Goal: Task Accomplishment & Management: Use online tool/utility

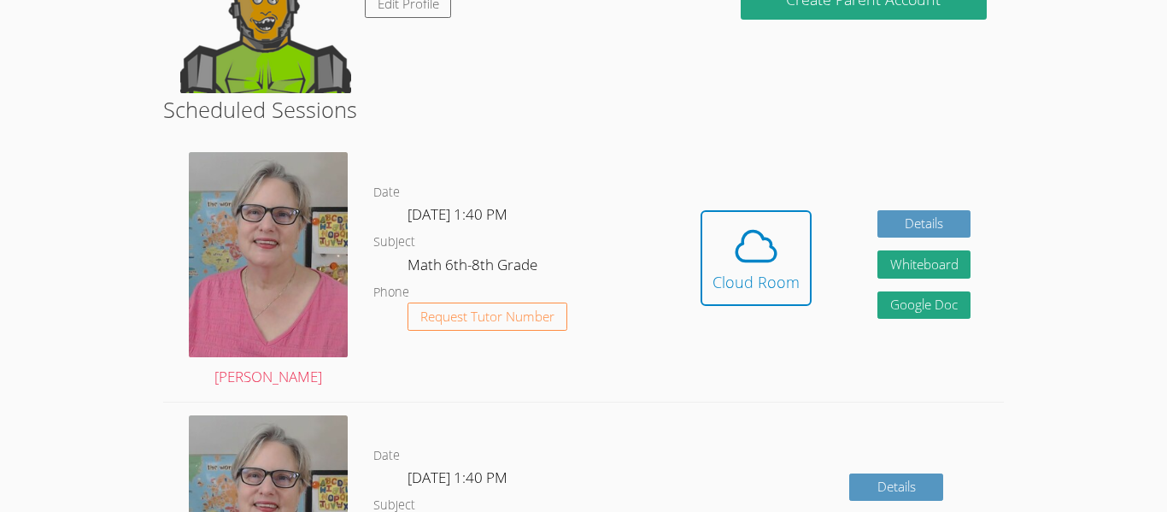
scroll to position [184, 0]
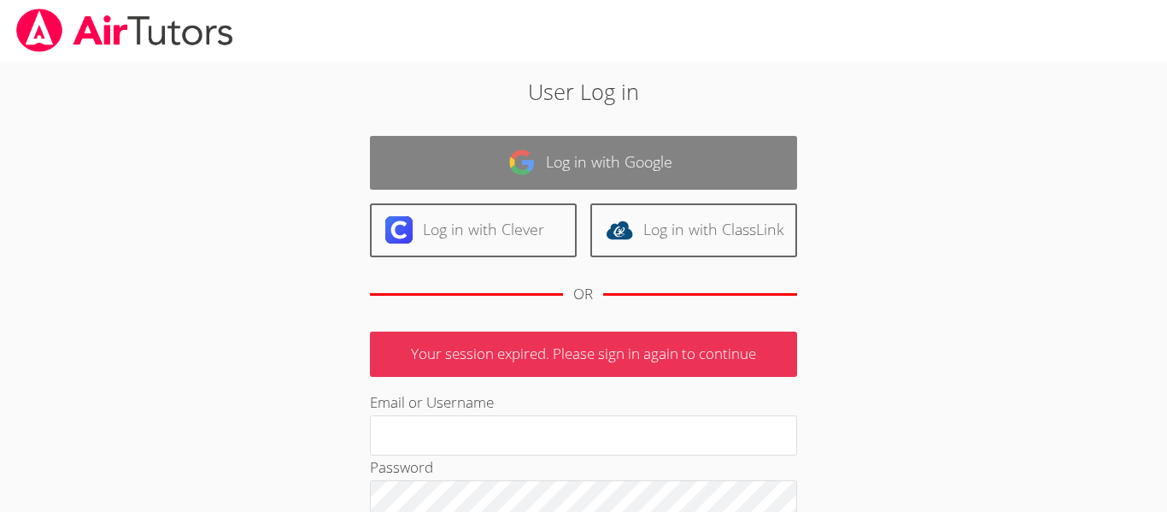
click at [418, 172] on link "Log in with Google" at bounding box center [583, 163] width 427 height 54
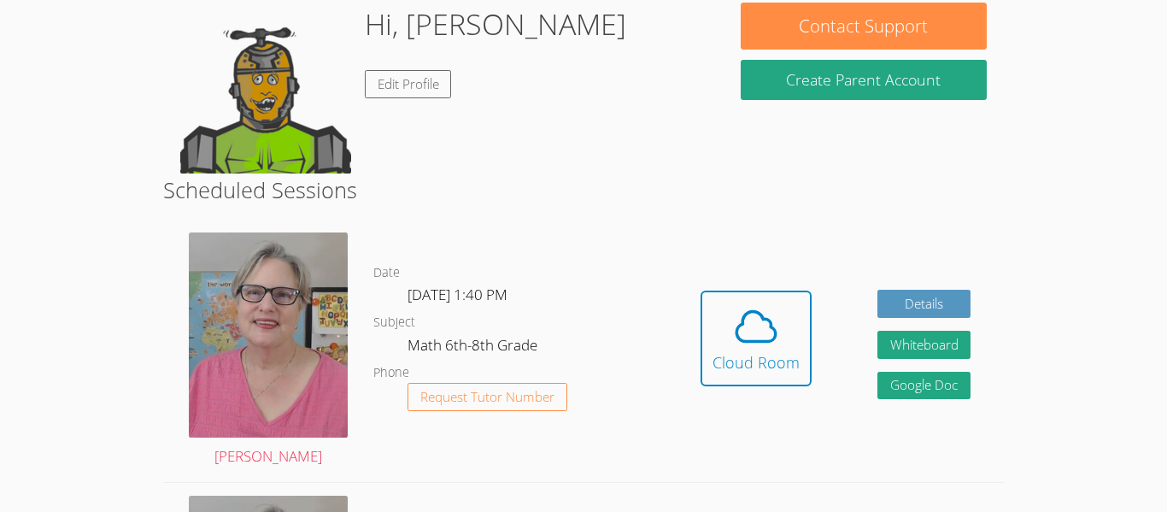
scroll to position [163, 0]
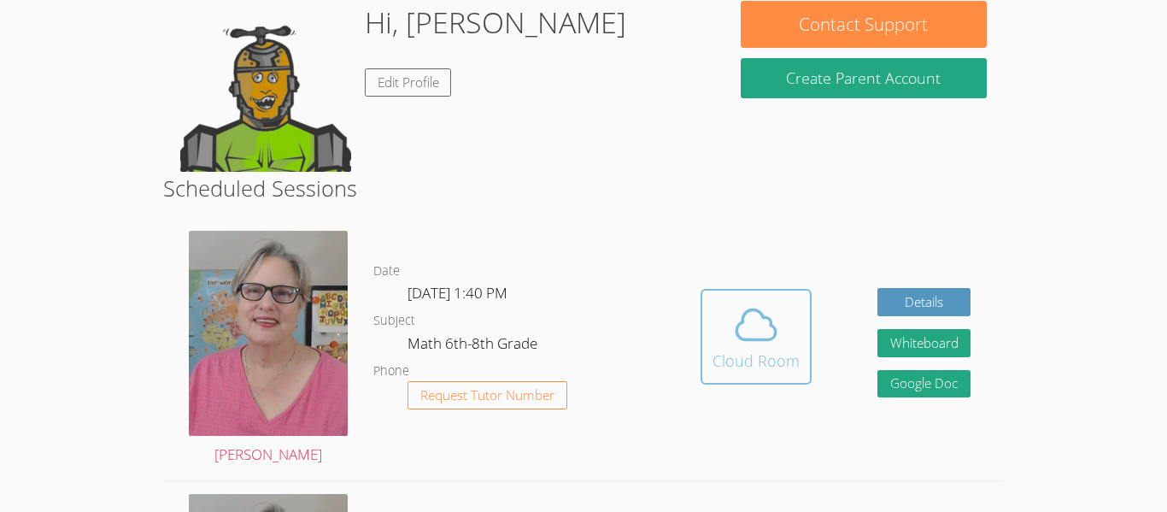
click at [737, 314] on icon at bounding box center [756, 325] width 48 height 48
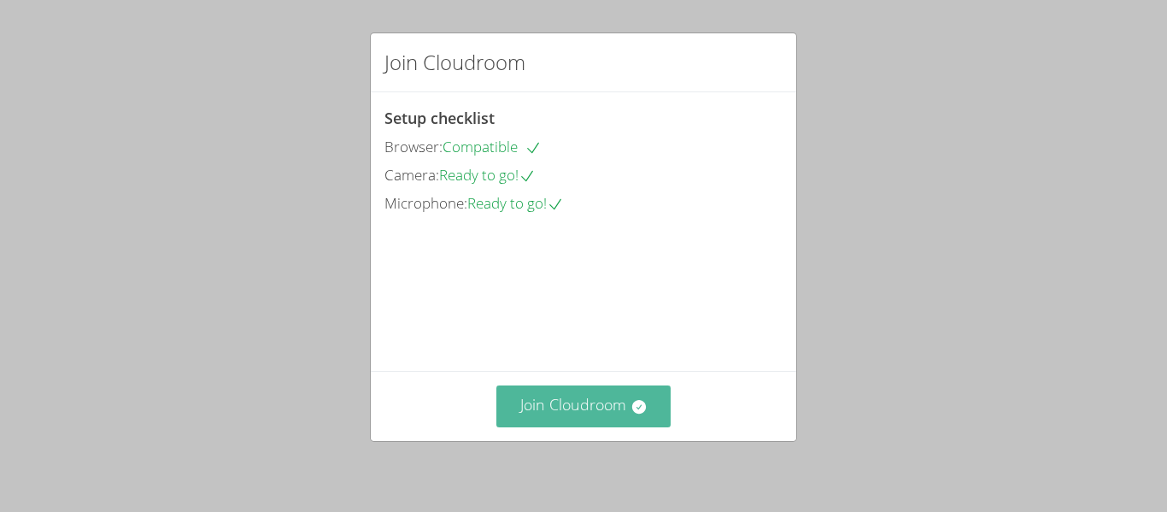
click at [658, 393] on button "Join Cloudroom" at bounding box center [583, 406] width 175 height 42
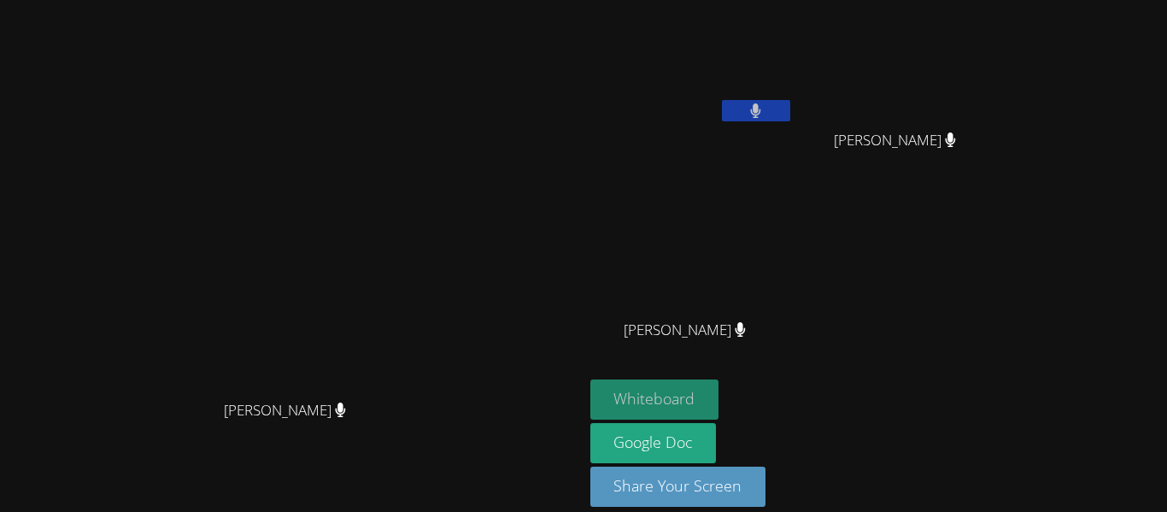
click at [719, 405] on button "Whiteboard" at bounding box center [654, 399] width 129 height 40
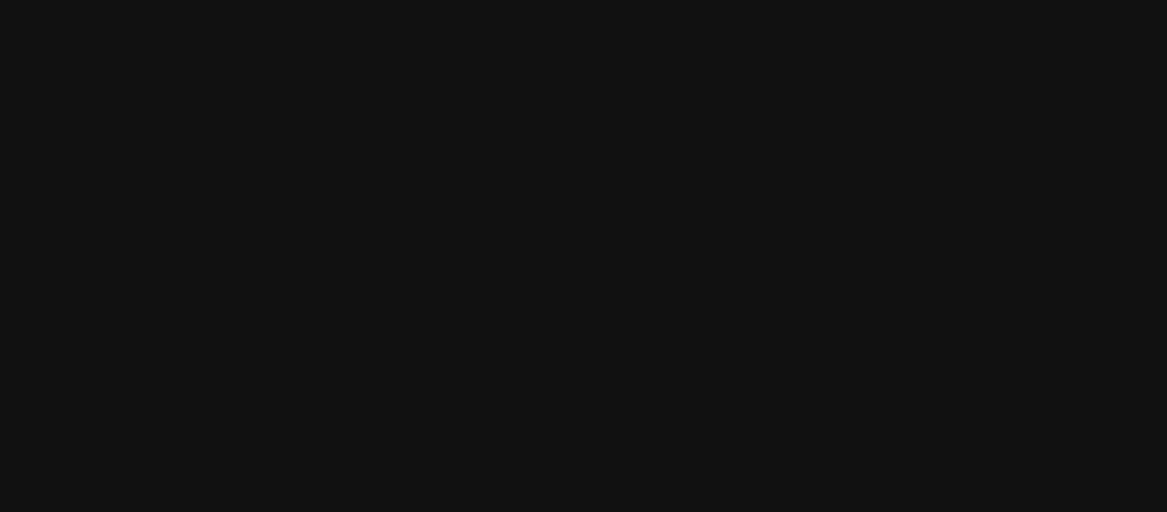
scroll to position [19, 0]
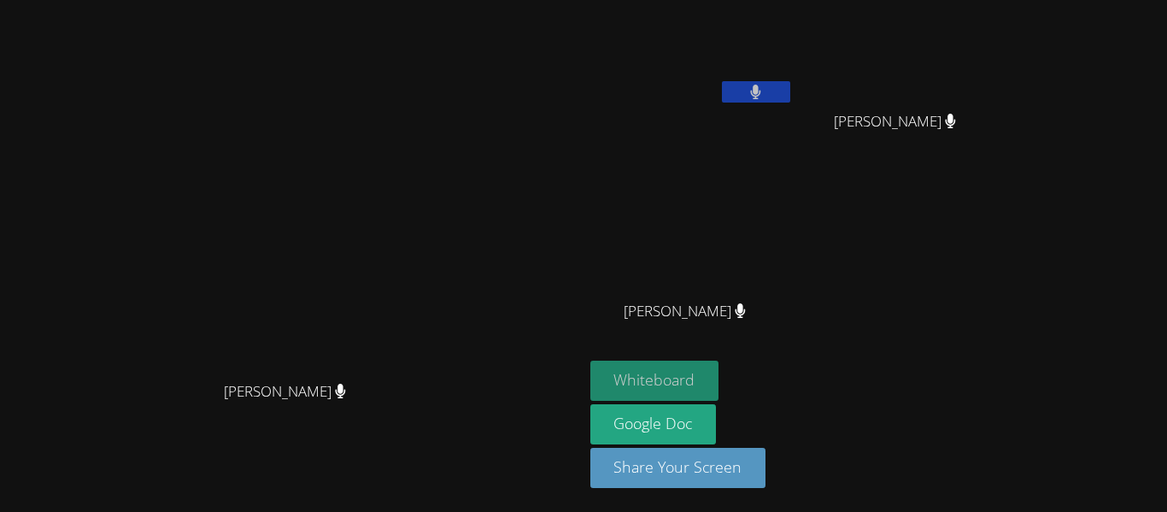
click at [719, 361] on button "Whiteboard" at bounding box center [654, 380] width 129 height 40
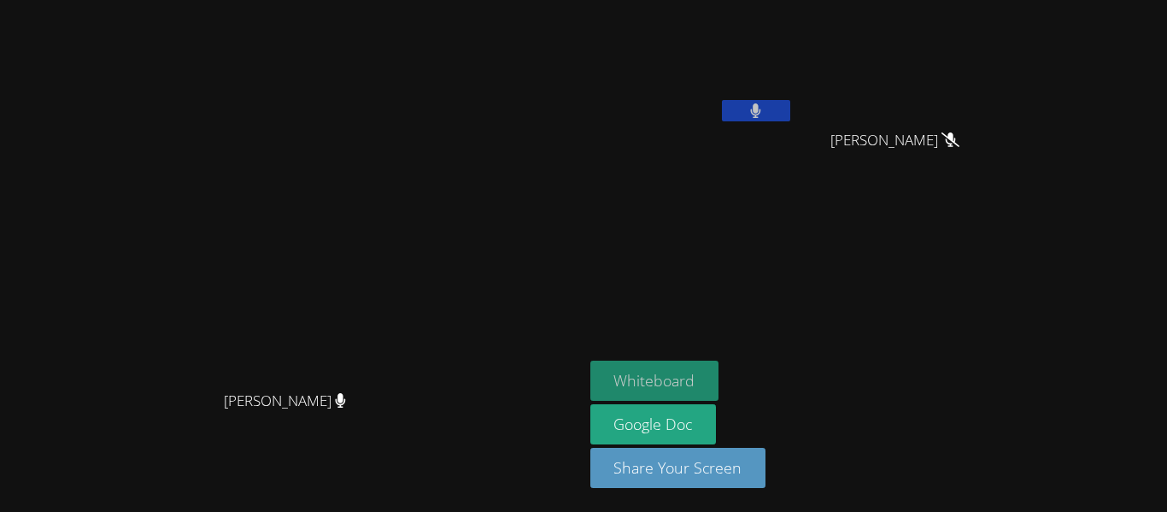
scroll to position [0, 0]
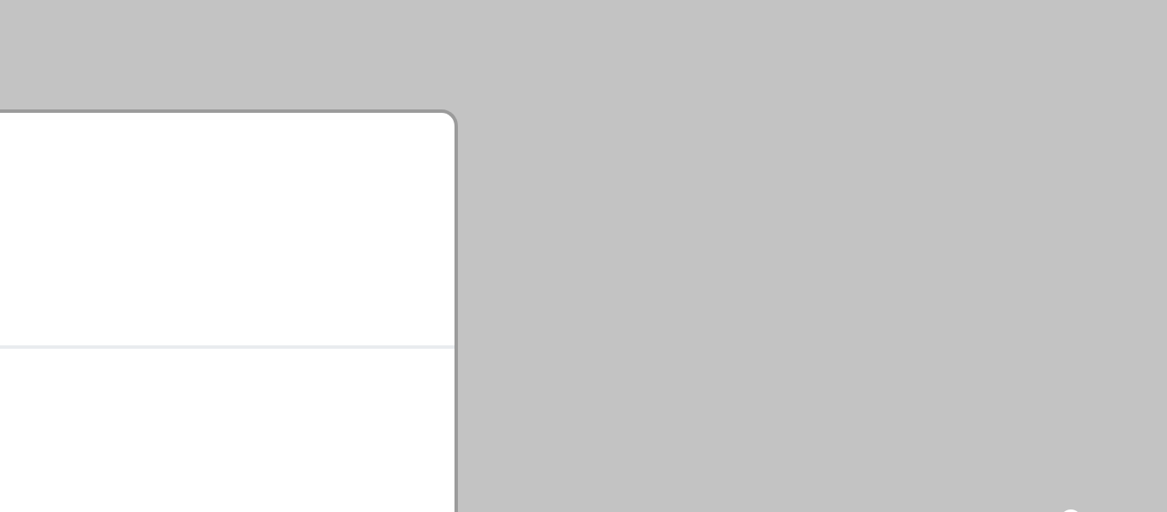
click at [821, 23] on div "How is your session going? Don't Understand Kinda Understand Completely Underst…" at bounding box center [583, 256] width 1167 height 512
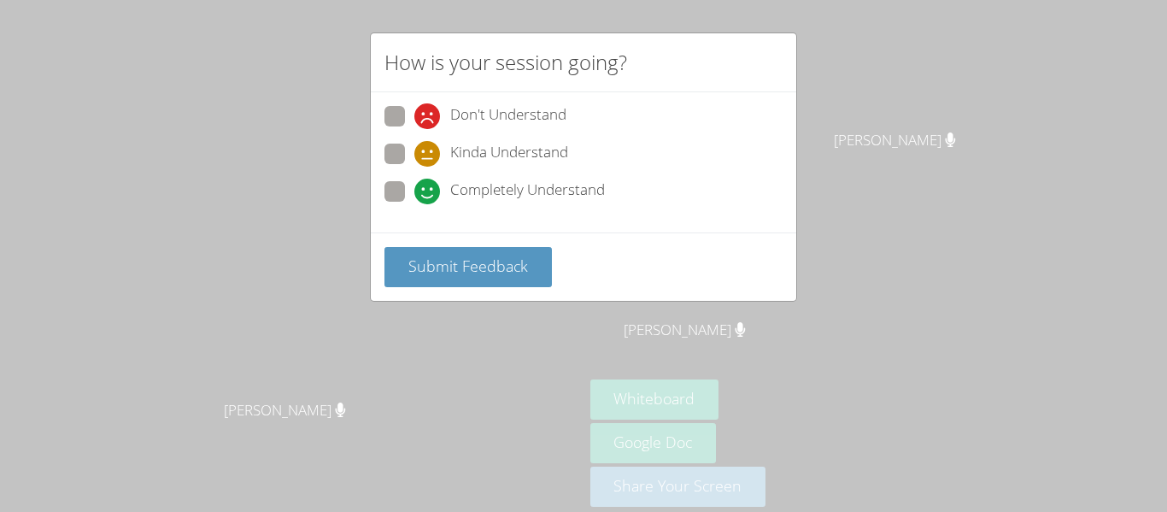
click at [383, 189] on div "Don't Understand Kinda Understand Completely Understand" at bounding box center [583, 162] width 425 height 140
click at [414, 204] on span at bounding box center [414, 204] width 0 height 0
click at [414, 192] on input "Completely Understand" at bounding box center [421, 188] width 15 height 15
radio input "true"
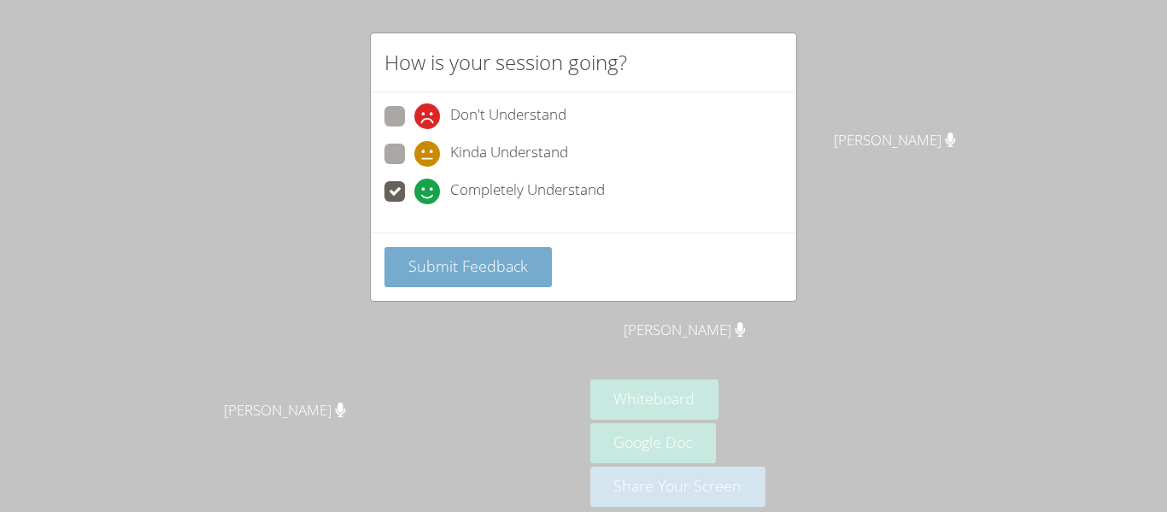
click at [406, 253] on button "Submit Feedback" at bounding box center [467, 267] width 167 height 40
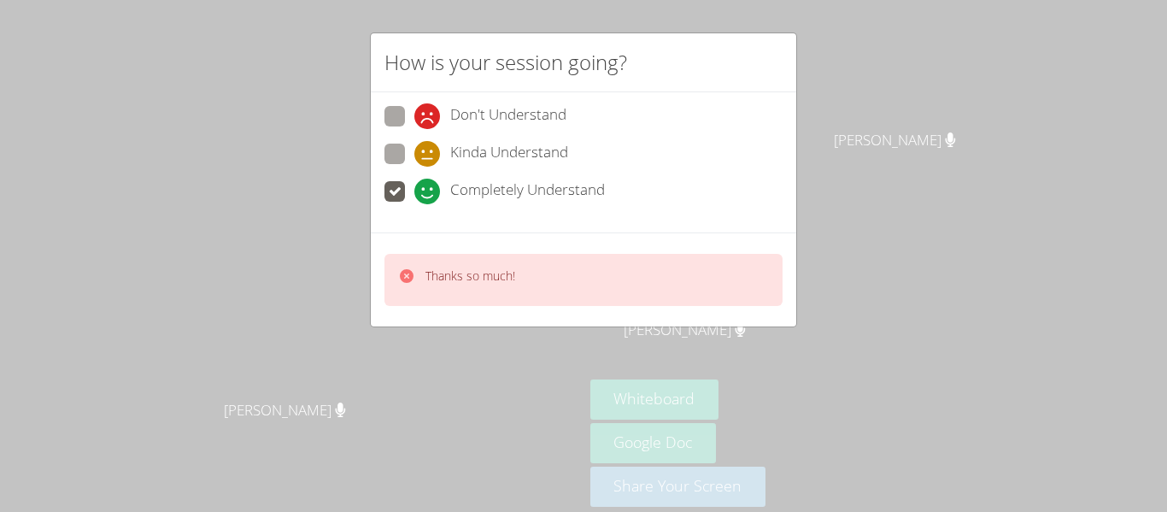
click at [540, 263] on div "Thanks so much!" at bounding box center [583, 280] width 398 height 52
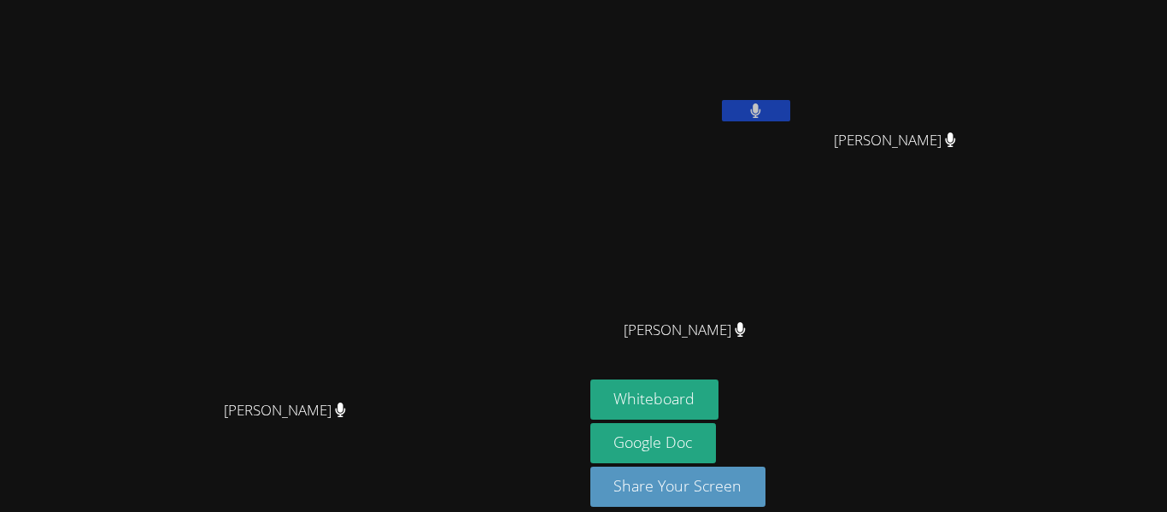
click at [793, 120] on video at bounding box center [691, 64] width 203 height 114
click at [793, 111] on video at bounding box center [691, 64] width 203 height 114
